Goal: Obtain resource: Download file/media

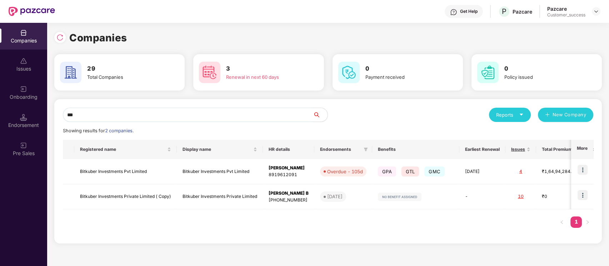
click at [186, 116] on input "***" at bounding box center [188, 115] width 250 height 14
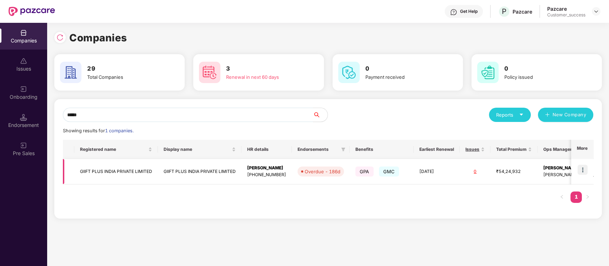
type input "*****"
click at [106, 168] on td "GIIFT PLUS INDIA PRIVATE LIMITED" at bounding box center [116, 171] width 84 height 25
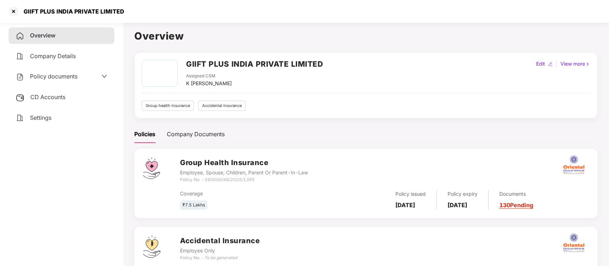
click at [59, 80] on div "Policy documents" at bounding box center [47, 76] width 62 height 9
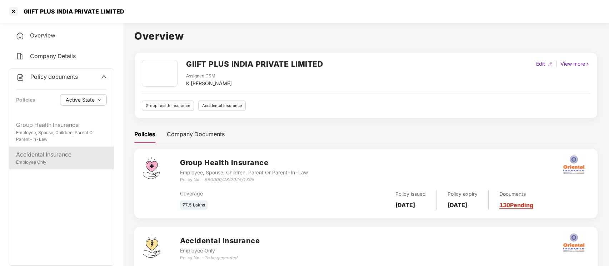
click at [53, 156] on div "Accidental Insurance" at bounding box center [61, 154] width 91 height 9
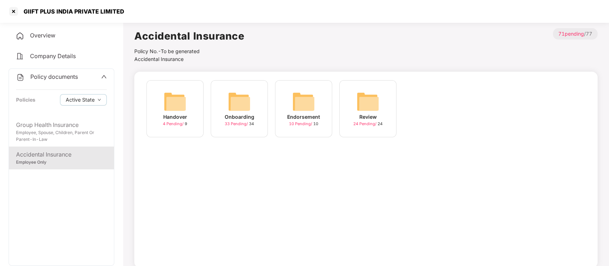
click at [233, 100] on img at bounding box center [239, 101] width 23 height 23
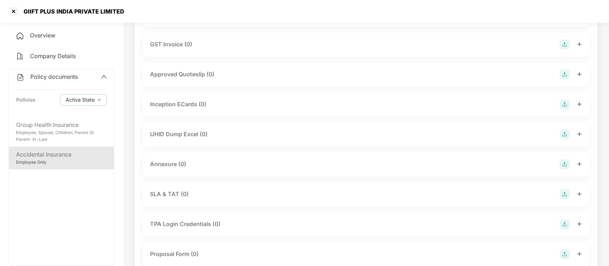
scroll to position [267, 0]
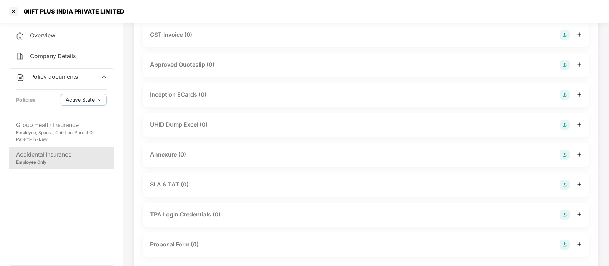
click at [89, 159] on div "Employee Only" at bounding box center [61, 162] width 91 height 7
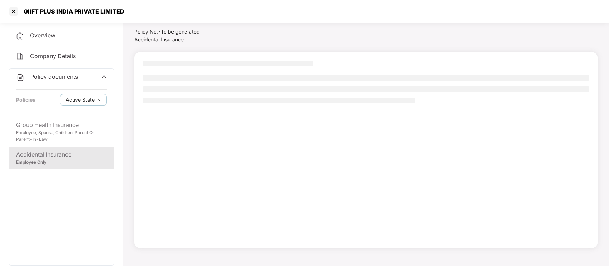
scroll to position [20, 0]
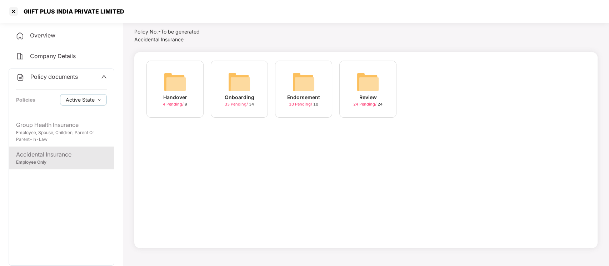
click at [168, 84] on img at bounding box center [174, 82] width 23 height 23
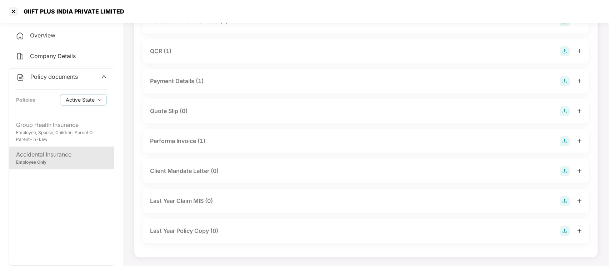
scroll to position [0, 0]
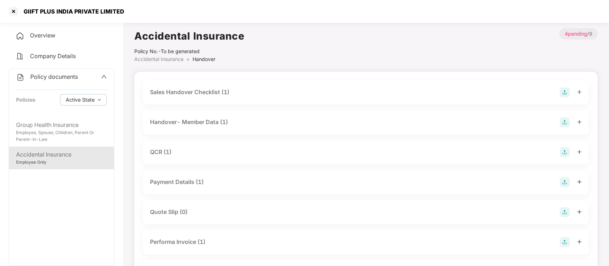
click at [163, 144] on div "QCR (1)" at bounding box center [366, 152] width 446 height 24
click at [165, 150] on div "QCR (1)" at bounding box center [160, 152] width 21 height 9
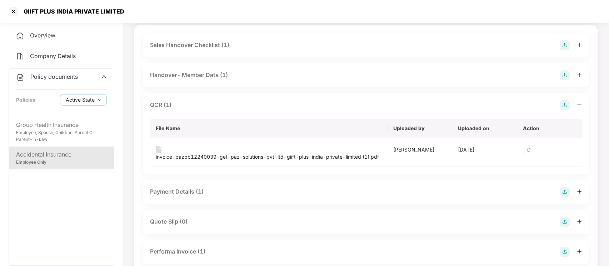
scroll to position [57, 0]
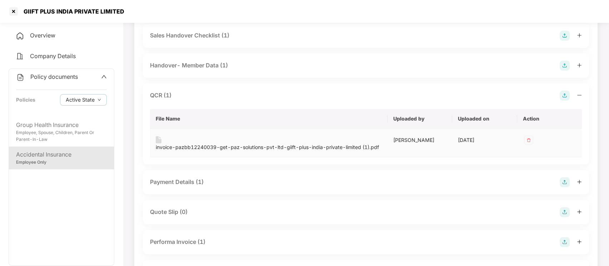
click at [183, 146] on div "invoice-pazbb12240039-get-paz-solutions-pvt-ltd-giift-plus-india-private-limite…" at bounding box center [267, 147] width 223 height 8
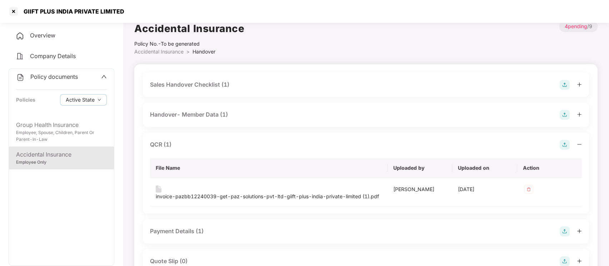
scroll to position [0, 0]
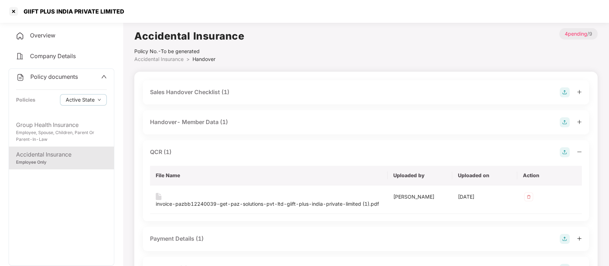
click at [222, 121] on div "Handover- Member Data (1)" at bounding box center [189, 122] width 78 height 9
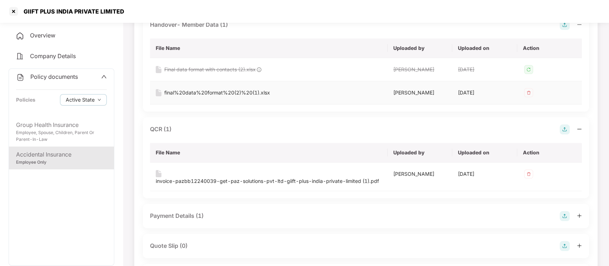
scroll to position [9, 0]
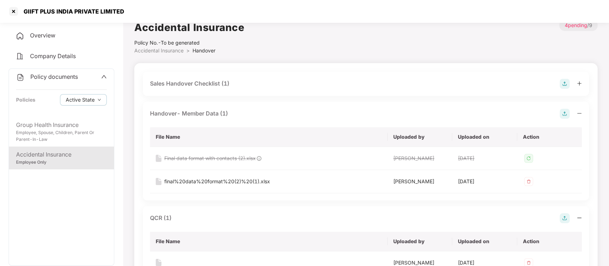
click at [197, 86] on div "Sales Handover Checklist (1)" at bounding box center [189, 83] width 79 height 9
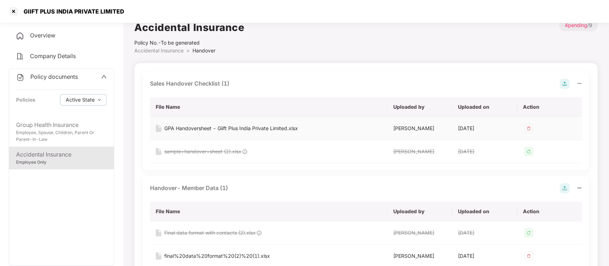
click at [196, 124] on td "GPA Handoversheet - Giift Plus India Private Limited.xlsx" at bounding box center [268, 128] width 237 height 23
click at [198, 127] on div "GPA Handoversheet - Giift Plus India Private Limited.xlsx" at bounding box center [230, 129] width 133 height 8
click at [352, 27] on div "Accidental Insurance Policy No.- To be generated Accidental Insurance > Handove…" at bounding box center [365, 37] width 463 height 35
